Goal: Information Seeking & Learning: Learn about a topic

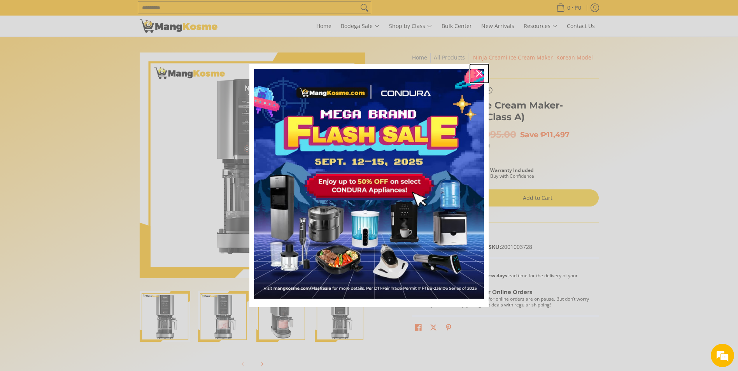
click at [481, 71] on icon "close icon" at bounding box center [479, 73] width 6 height 6
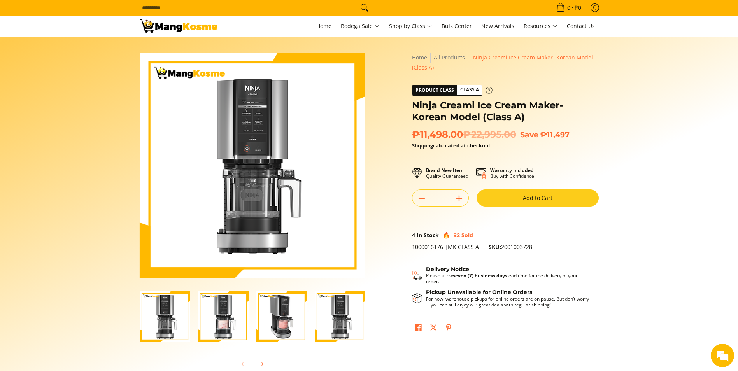
click at [478, 89] on span "Class A" at bounding box center [469, 90] width 25 height 10
click at [487, 91] on icon at bounding box center [489, 90] width 7 height 7
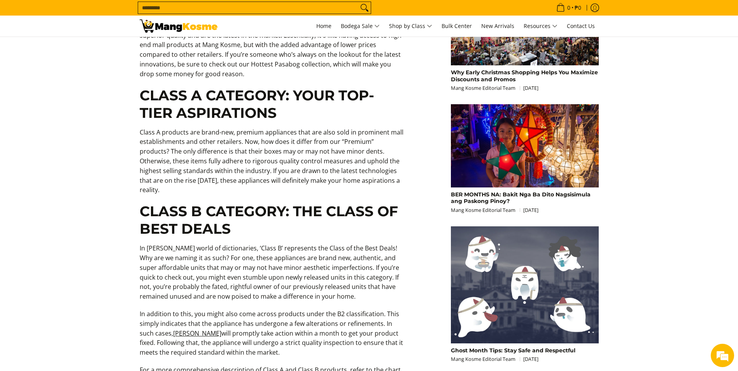
scroll to position [584, 0]
